Goal: Task Accomplishment & Management: Manage account settings

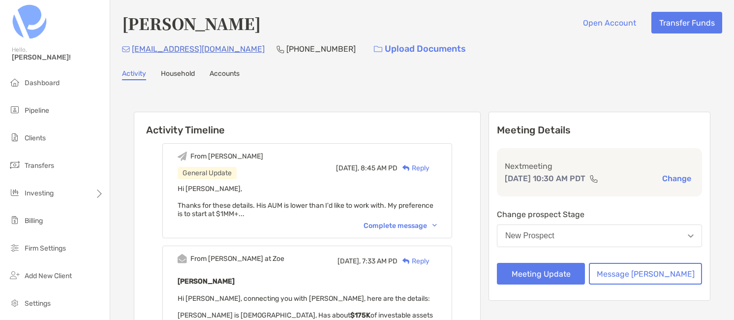
scroll to position [49, 0]
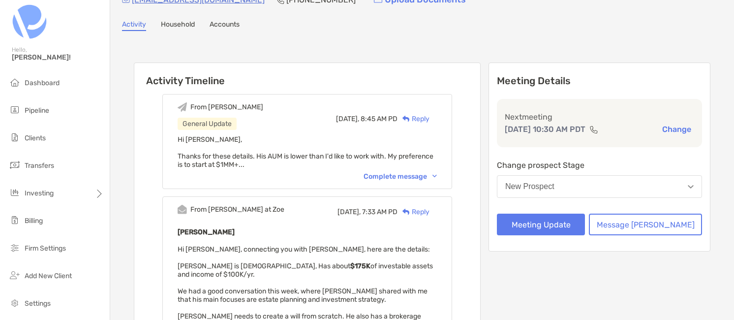
click at [172, 50] on div "Activity Timeline From [PERSON_NAME] General Update [DATE], 8:45 AM PD Reply Hi…" at bounding box center [422, 311] width 600 height 540
click at [40, 299] on span "Settings" at bounding box center [38, 303] width 26 height 8
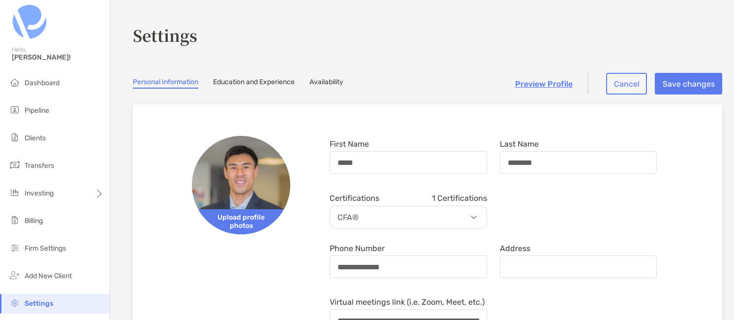
click at [328, 80] on link "Availability" at bounding box center [326, 83] width 34 height 11
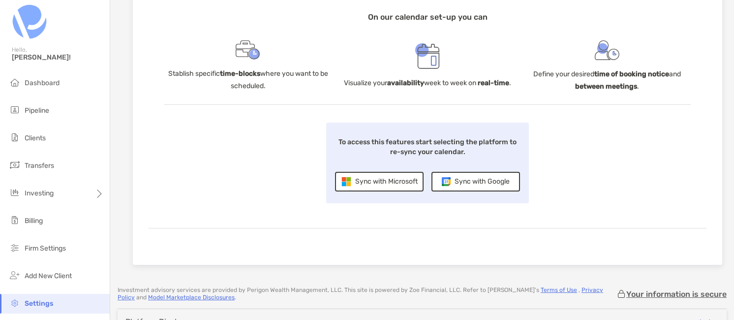
scroll to position [180, 0]
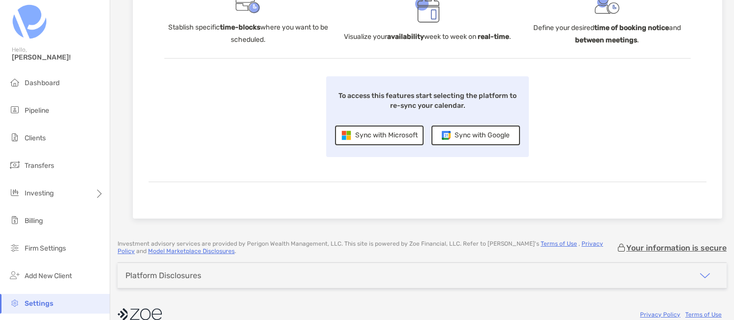
click at [465, 136] on div "Sync with Google" at bounding box center [475, 135] width 89 height 20
